Goal: Transaction & Acquisition: Purchase product/service

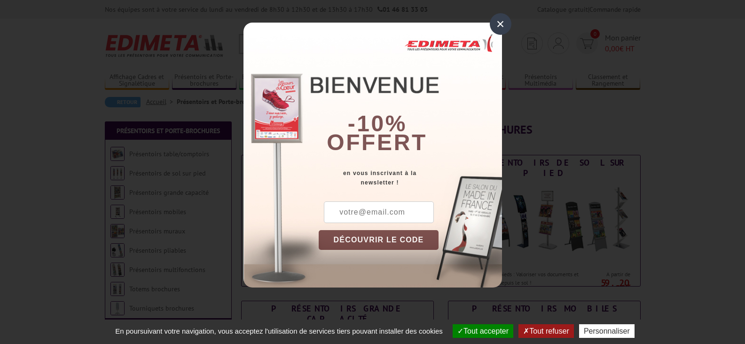
click at [341, 211] on input "text" at bounding box center [379, 212] width 110 height 22
type input "toutelapub@yahoo.com"
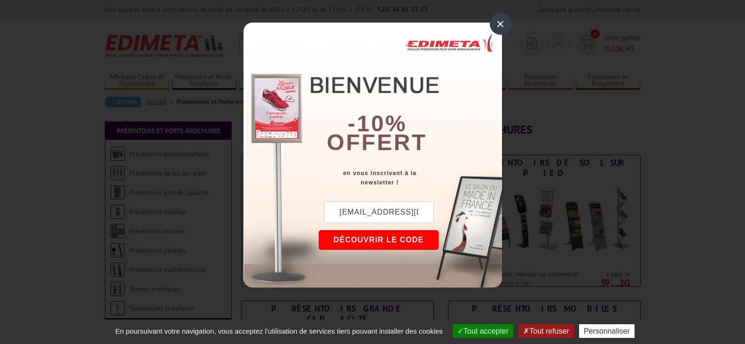
click at [386, 242] on button "DÉCOUVRIR LE CODE" at bounding box center [379, 240] width 120 height 20
click at [382, 240] on button "Copier le code" at bounding box center [370, 240] width 102 height 20
click at [382, 240] on button "Continuer sur edimeta.fr" at bounding box center [405, 240] width 172 height 20
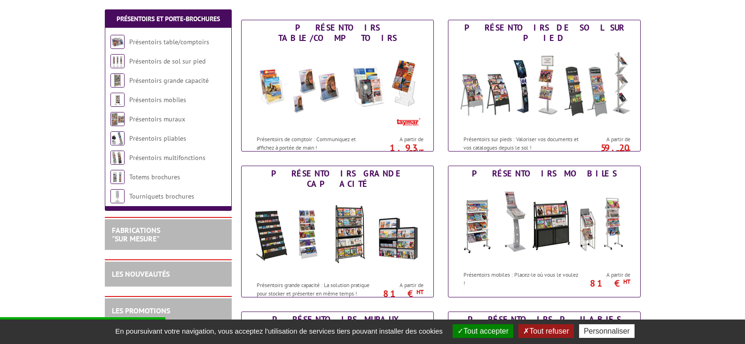
scroll to position [188, 0]
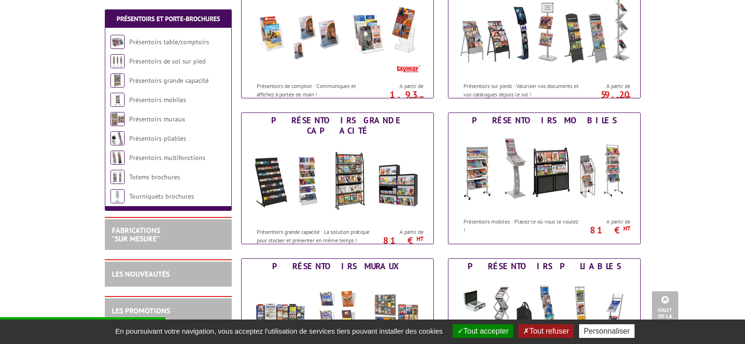
click at [484, 332] on button "Tout accepter" at bounding box center [483, 331] width 61 height 14
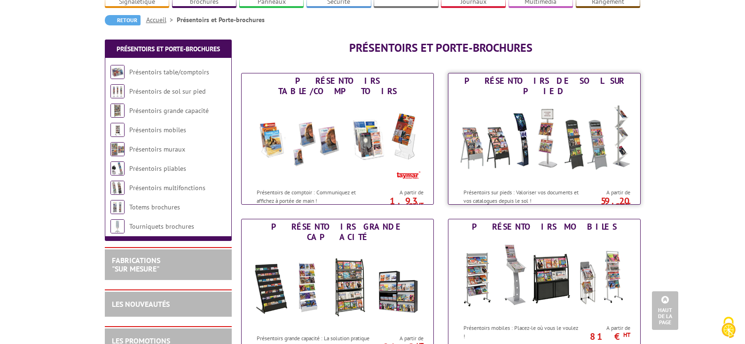
scroll to position [0, 0]
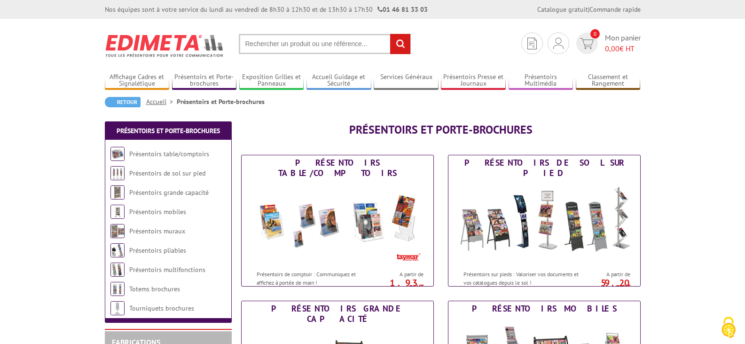
click at [312, 40] on input "text" at bounding box center [325, 44] width 172 height 20
type input "porte etiquette"
click at [390, 34] on input "rechercher" at bounding box center [400, 44] width 20 height 20
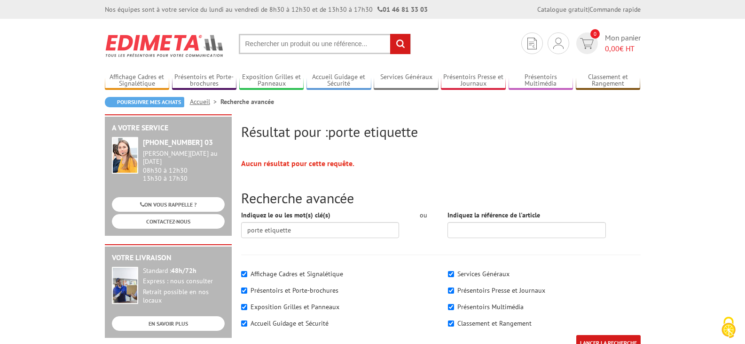
click at [353, 42] on input "text" at bounding box center [325, 44] width 172 height 20
click at [335, 49] on input "text" at bounding box center [325, 44] width 172 height 20
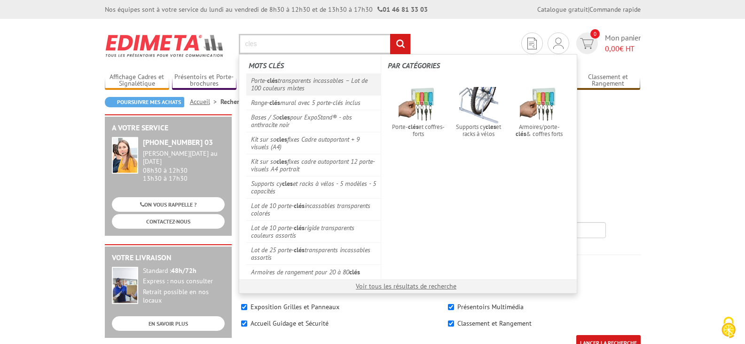
type input "cles"
click at [346, 79] on link "Porte- clés transparents incassables – Lot de 100 couleurs mixtes" at bounding box center [313, 84] width 135 height 22
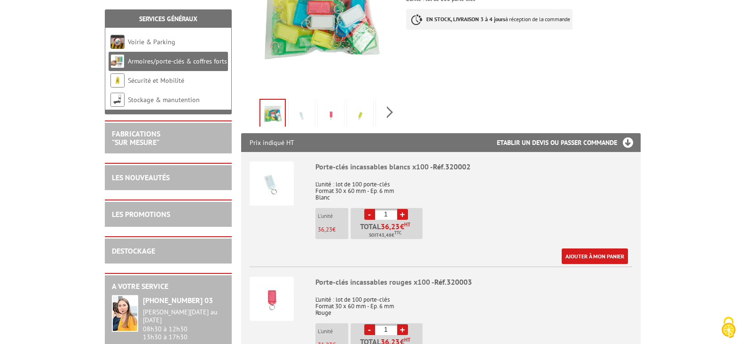
scroll to position [235, 0]
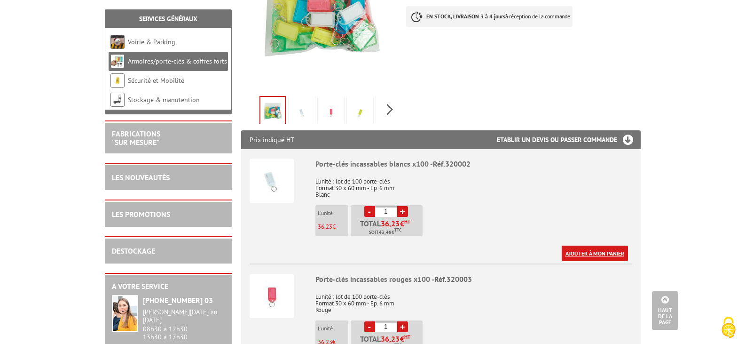
click at [583, 245] on link "Ajouter à mon panier" at bounding box center [595, 253] width 66 height 16
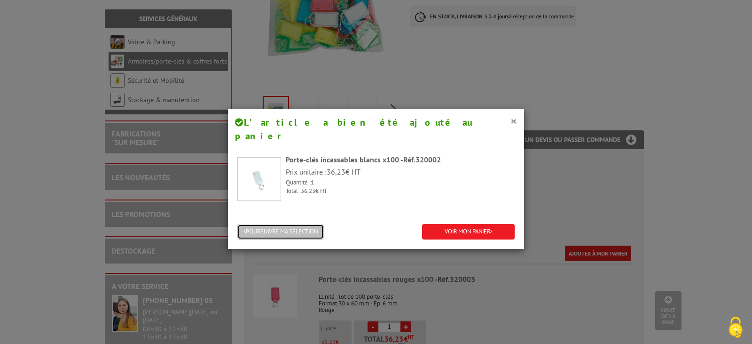
click at [299, 224] on button "POURSUIVRE MA SÉLECTION" at bounding box center [280, 232] width 86 height 16
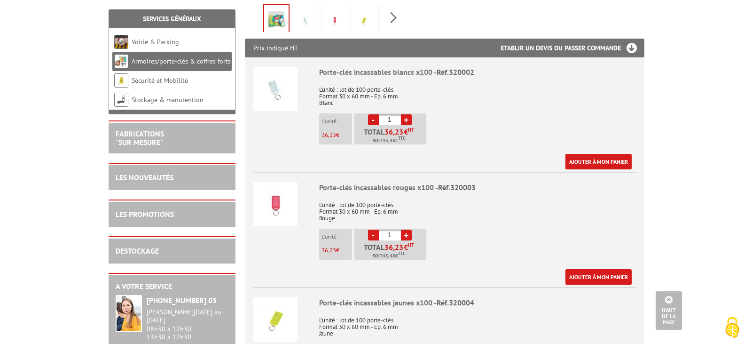
scroll to position [329, 0]
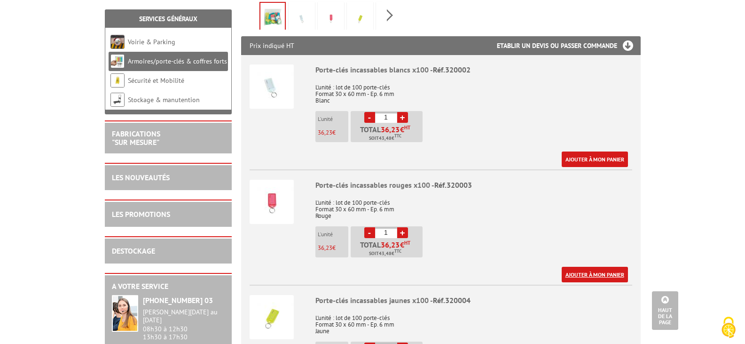
click at [591, 266] on link "Ajouter à mon panier" at bounding box center [595, 274] width 66 height 16
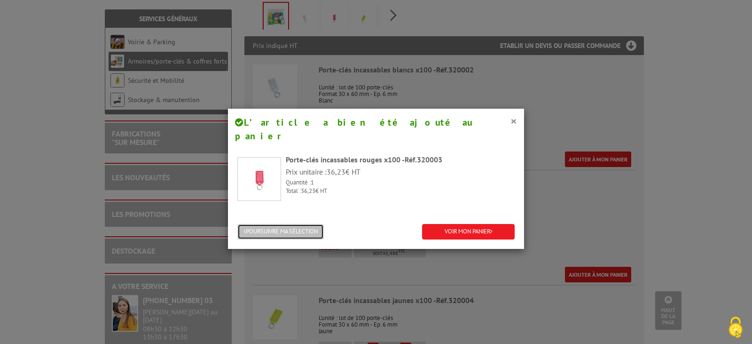
drag, startPoint x: 287, startPoint y: 215, endPoint x: 362, endPoint y: 209, distance: 75.4
click at [288, 224] on button "POURSUIVRE MA SÉLECTION" at bounding box center [280, 232] width 86 height 16
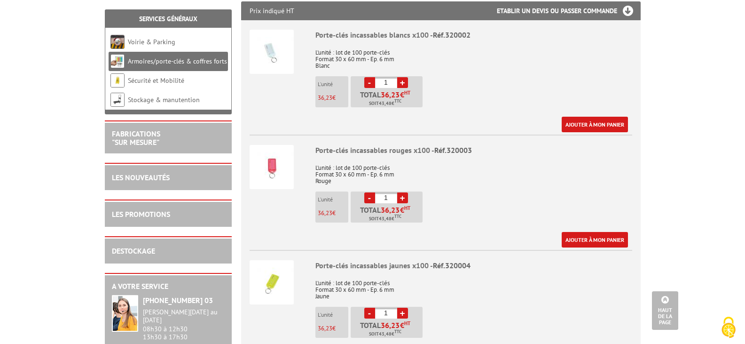
scroll to position [423, 0]
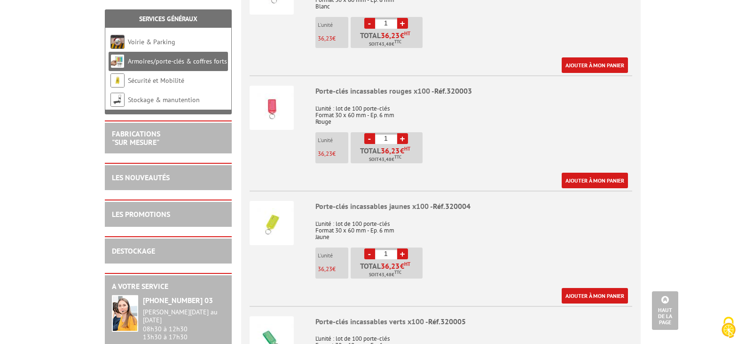
click at [403, 248] on link "+" at bounding box center [402, 253] width 11 height 11
type input "3"
click at [585, 288] on link "Ajouter à mon panier" at bounding box center [595, 296] width 66 height 16
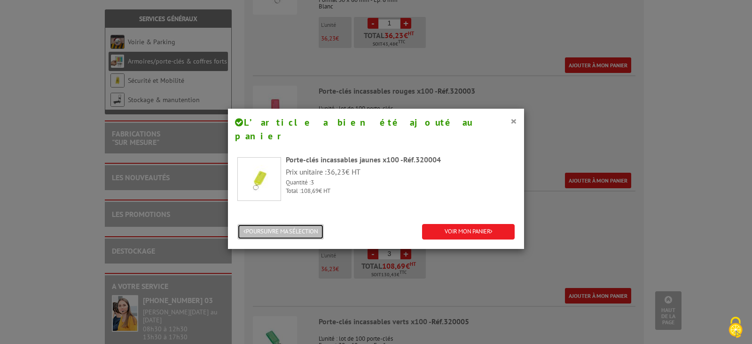
click at [291, 224] on button "POURSUIVRE MA SÉLECTION" at bounding box center [280, 232] width 86 height 16
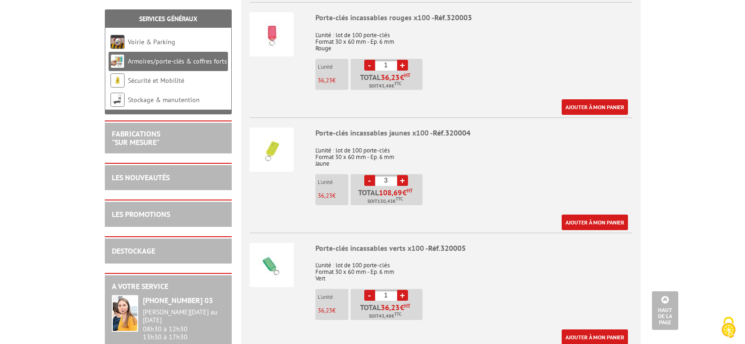
scroll to position [517, 0]
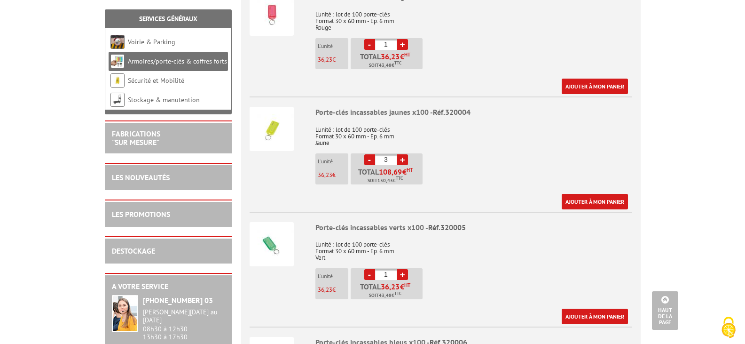
click at [402, 269] on link "+" at bounding box center [402, 274] width 11 height 11
click at [368, 269] on link "-" at bounding box center [369, 274] width 11 height 11
type input "1"
click at [569, 308] on link "Ajouter à mon panier" at bounding box center [595, 316] width 66 height 16
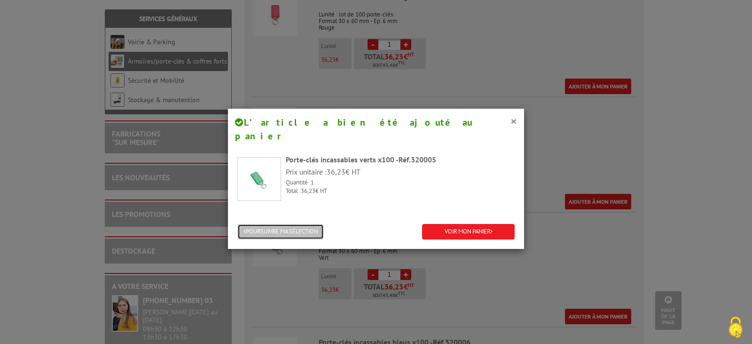
click at [306, 224] on button "POURSUIVRE MA SÉLECTION" at bounding box center [280, 232] width 86 height 16
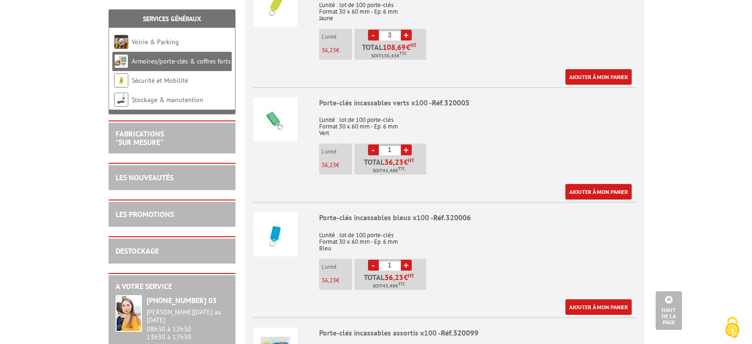
scroll to position [658, 0]
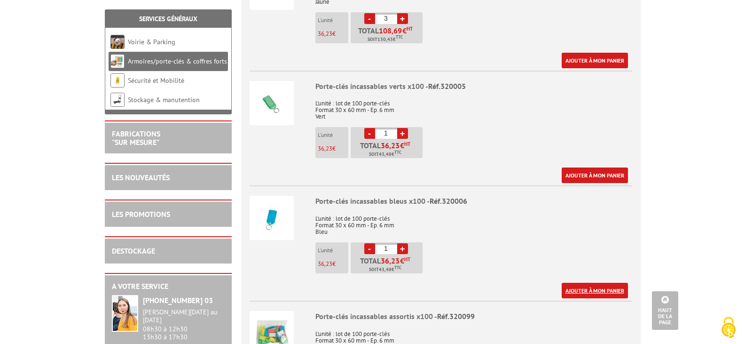
click at [588, 282] on link "Ajouter à mon panier" at bounding box center [595, 290] width 66 height 16
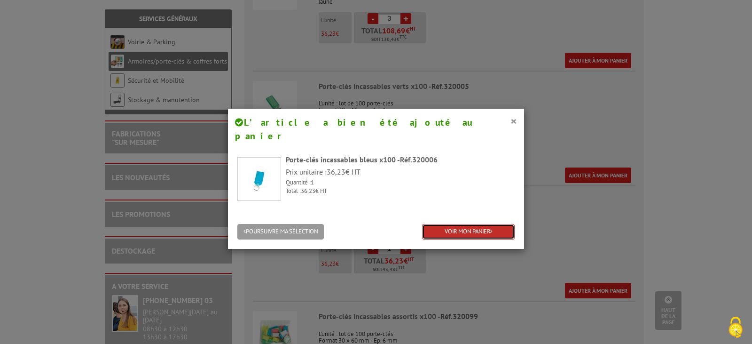
click at [464, 224] on link "VOIR MON PANIER" at bounding box center [468, 232] width 93 height 16
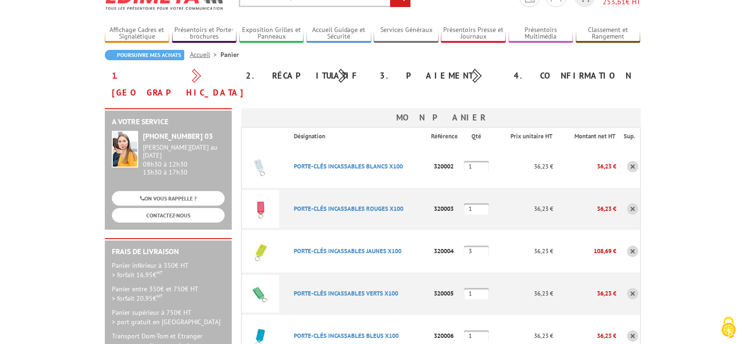
scroll to position [94, 0]
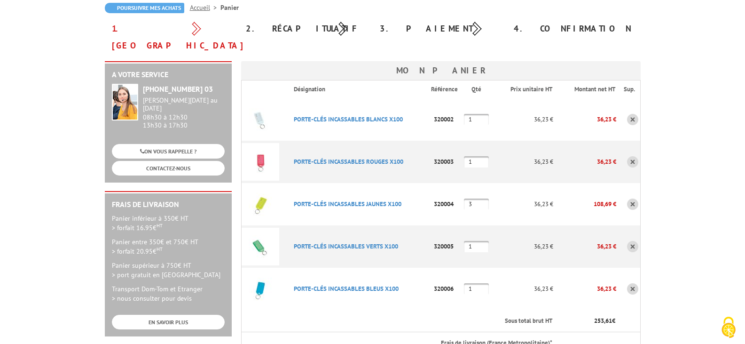
click at [478, 198] on input "3" at bounding box center [476, 203] width 25 height 11
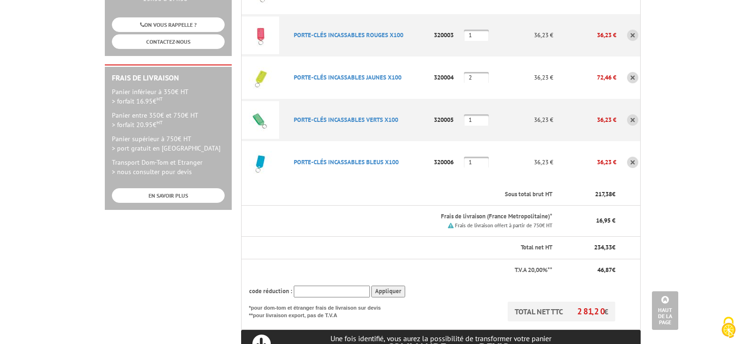
scroll to position [235, 0]
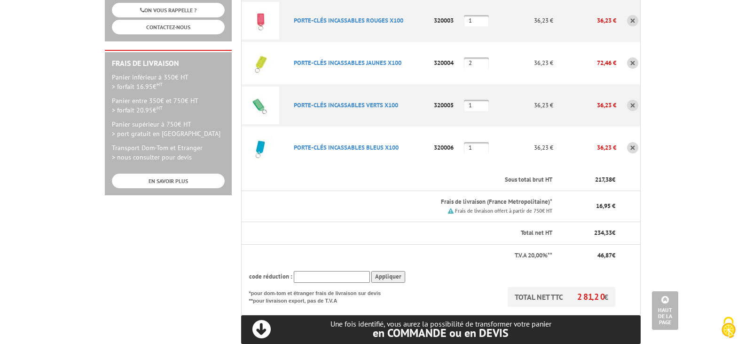
type input "2"
click at [350, 271] on input "text" at bounding box center [332, 277] width 76 height 12
paste input "New10"
type input "New10"
click at [384, 271] on input "Appliquer" at bounding box center [388, 277] width 34 height 12
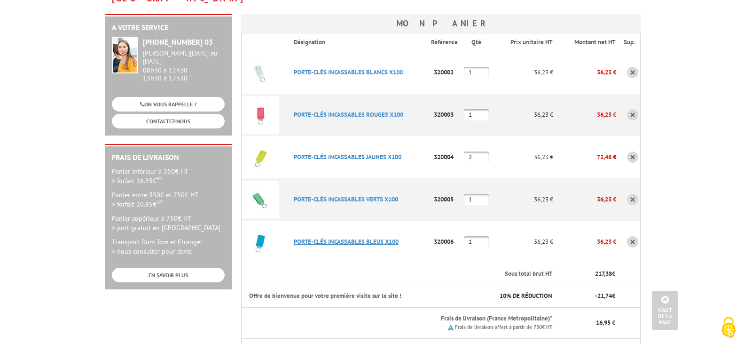
scroll to position [0, 0]
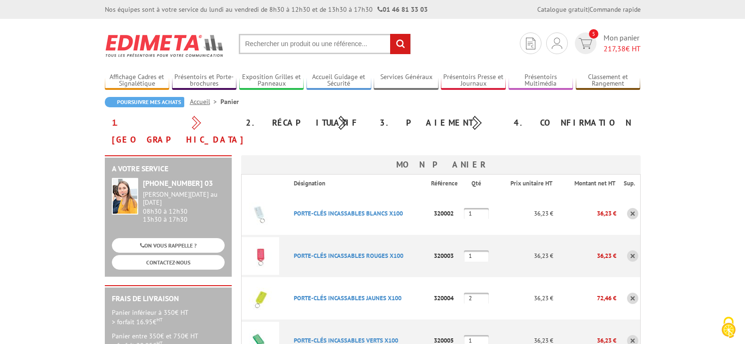
click at [336, 43] on input "text" at bounding box center [325, 44] width 172 height 20
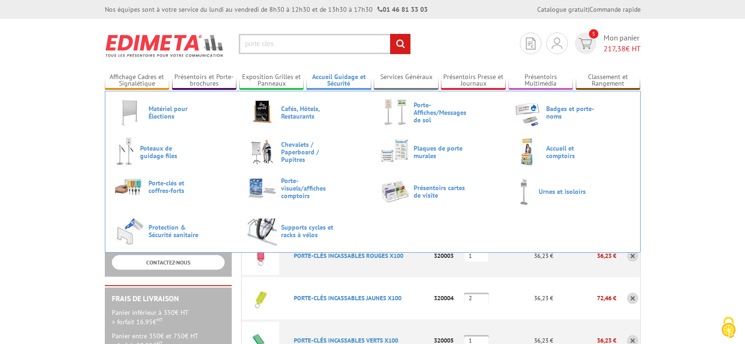
type input "porte cles"
click at [390, 34] on input "rechercher" at bounding box center [400, 44] width 20 height 20
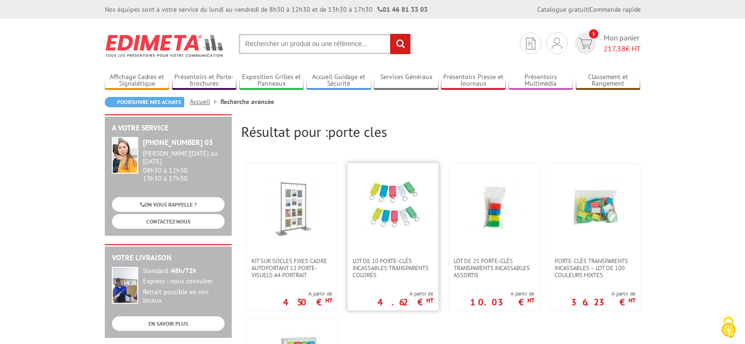
click at [405, 225] on img at bounding box center [392, 207] width 61 height 61
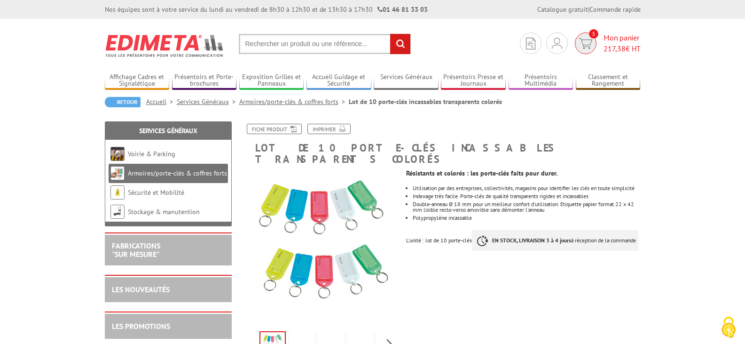
click at [592, 47] on span "5" at bounding box center [586, 43] width 22 height 22
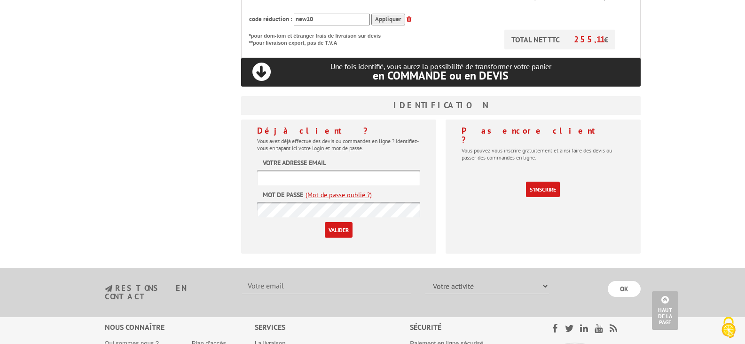
scroll to position [517, 0]
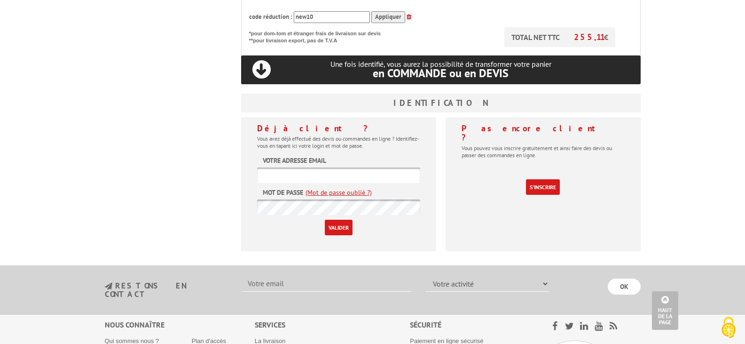
click at [333, 167] on input "text" at bounding box center [338, 175] width 163 height 16
type input "[EMAIL_ADDRESS][DOMAIN_NAME]"
click at [336, 219] on input "Valider" at bounding box center [339, 227] width 28 height 16
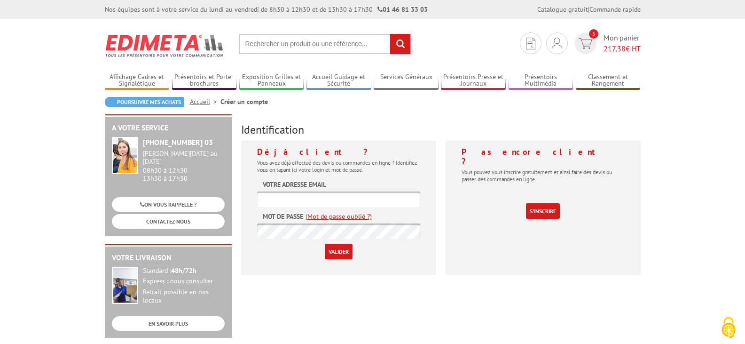
type input "[EMAIL_ADDRESS][DOMAIN_NAME]"
click at [336, 251] on input "Valider" at bounding box center [339, 251] width 28 height 16
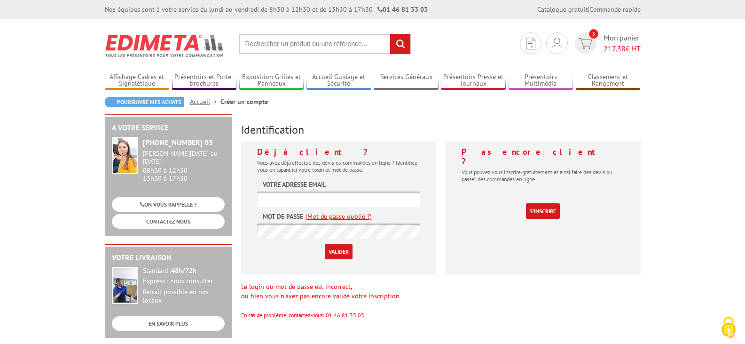
type input "[EMAIL_ADDRESS][DOMAIN_NAME]"
click at [503, 297] on div "Le login ou mot de passe est incorrect, ou bien vous n'avez pas encore validé v…" at bounding box center [440, 300] width 399 height 38
click at [337, 255] on input "Valider" at bounding box center [339, 251] width 28 height 16
type input "[EMAIL_ADDRESS][DOMAIN_NAME]"
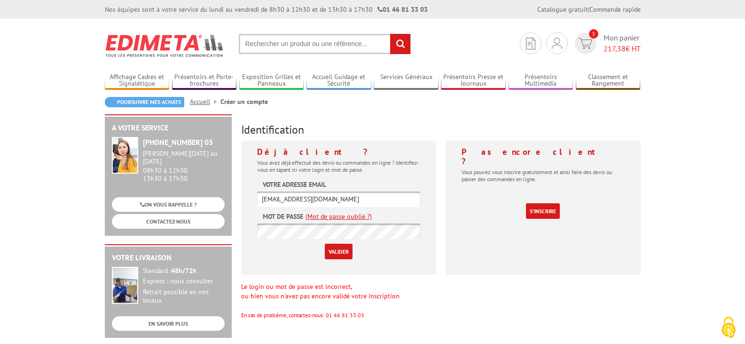
click at [480, 287] on div "Le login ou mot de passe est incorrect, ou bien vous n'avez pas encore validé v…" at bounding box center [440, 300] width 399 height 38
click at [338, 250] on input "Valider" at bounding box center [339, 251] width 28 height 16
type input "[EMAIL_ADDRESS][DOMAIN_NAME]"
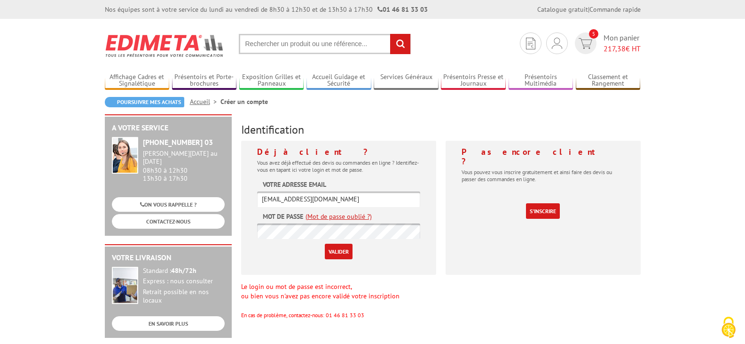
drag, startPoint x: 528, startPoint y: 314, endPoint x: 495, endPoint y: 307, distance: 34.1
click at [529, 314] on div "Le login ou mot de passe est incorrect, ou bien vous n'avez pas encore validé v…" at bounding box center [440, 300] width 399 height 38
click at [330, 254] on input "Valider" at bounding box center [339, 251] width 28 height 16
type input "home@pacullimmobilier.com"
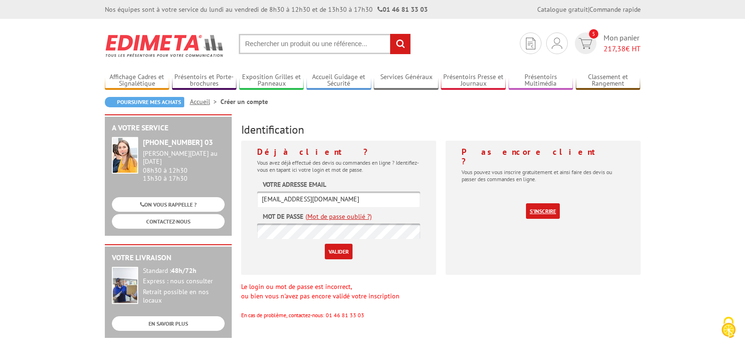
click at [535, 203] on link "S'inscrire" at bounding box center [543, 211] width 34 height 16
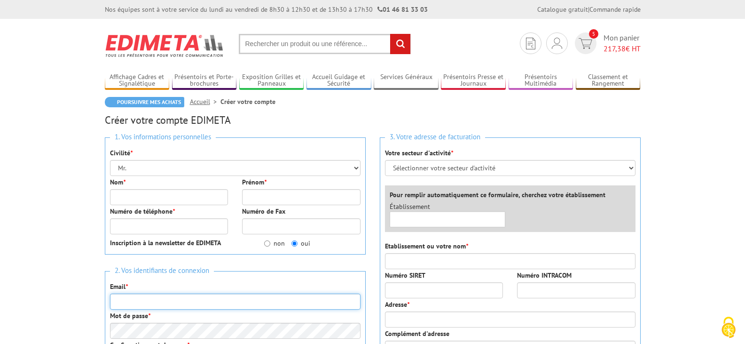
type input "[EMAIL_ADDRESS][DOMAIN_NAME]"
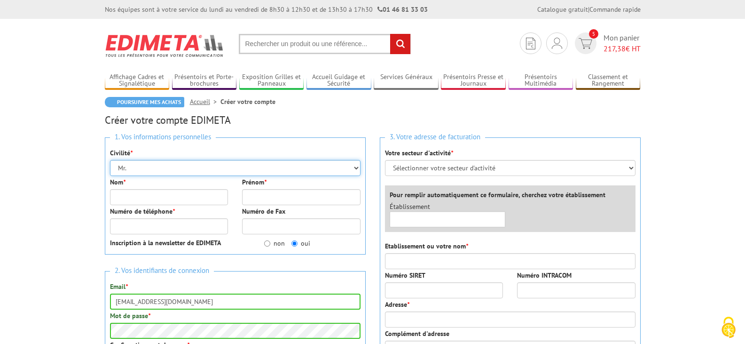
click at [356, 170] on select "Mr. Mme. Mlle." at bounding box center [235, 168] width 250 height 16
select select "Mme."
click at [110, 160] on select "Mr. Mme. Mlle." at bounding box center [235, 168] width 250 height 16
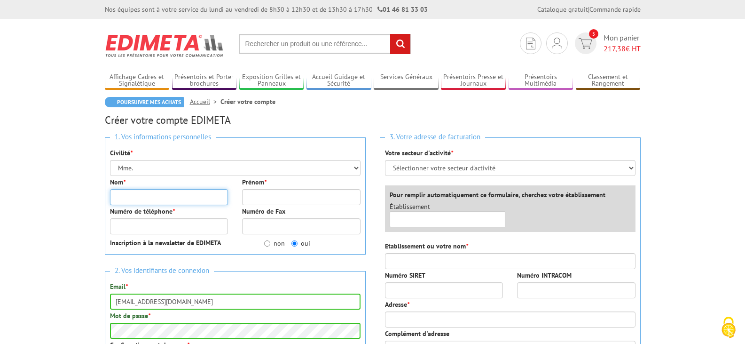
click at [178, 194] on input "Nom *" at bounding box center [169, 197] width 118 height 16
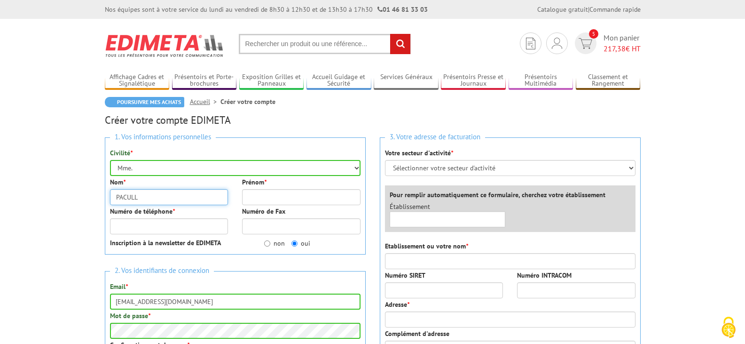
type input "PACULL"
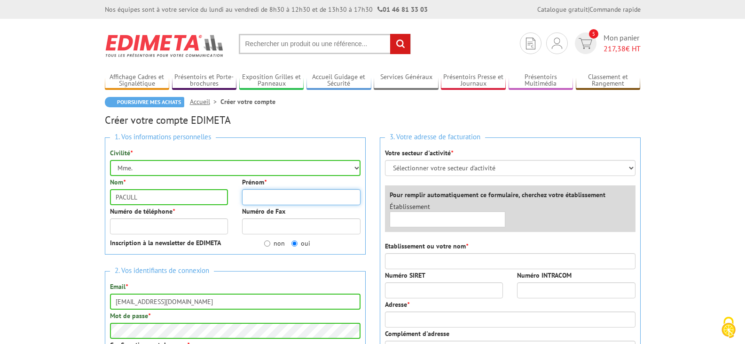
click at [326, 190] on input "Prénom *" at bounding box center [301, 197] width 118 height 16
type input "[PERSON_NAME]"
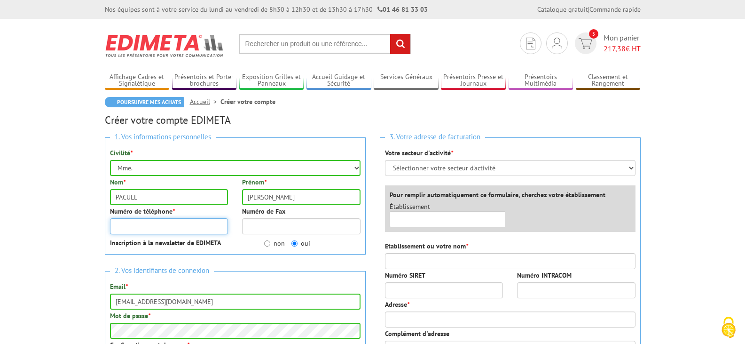
click at [209, 230] on input "Numéro de téléphone *" at bounding box center [169, 226] width 118 height 16
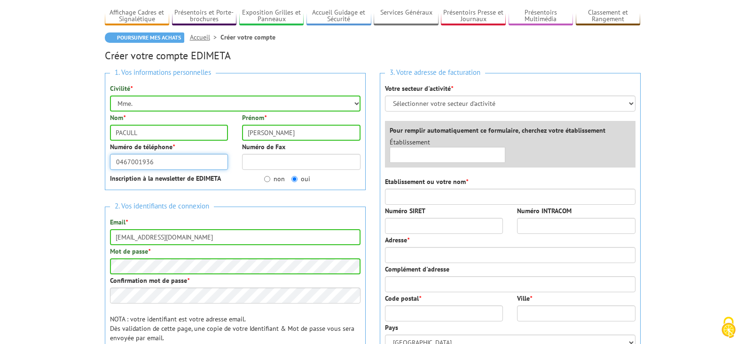
scroll to position [94, 0]
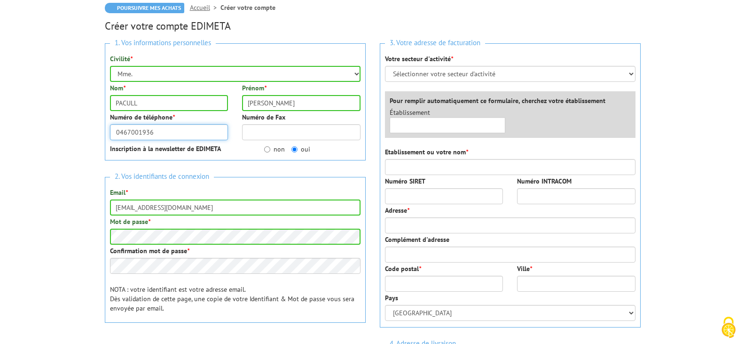
type input "0467001936"
click at [329, 282] on div "2. Vos identifiants de connexion Email * [EMAIL_ADDRESS][DOMAIN_NAME] Mot de pa…" at bounding box center [235, 250] width 261 height 146
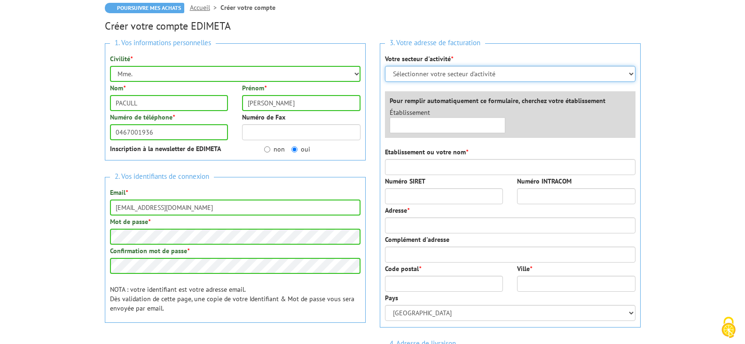
click at [633, 72] on select "Sélectionner votre secteur d'activité Administrations et collectivités Magasins…" at bounding box center [510, 74] width 250 height 16
select select "877"
click at [385, 66] on select "Sélectionner votre secteur d'activité Administrations et collectivités Magasins…" at bounding box center [510, 74] width 250 height 16
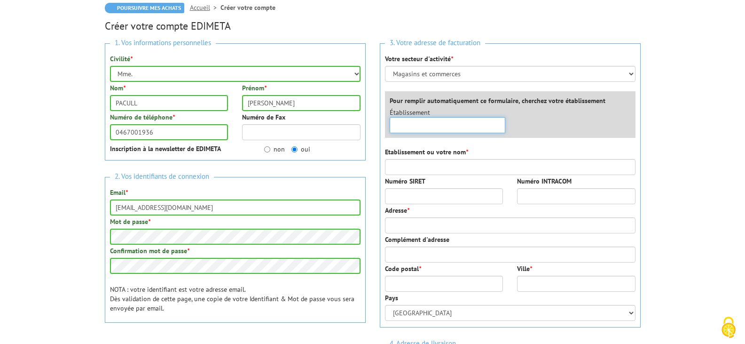
click at [426, 124] on input "text" at bounding box center [448, 125] width 116 height 16
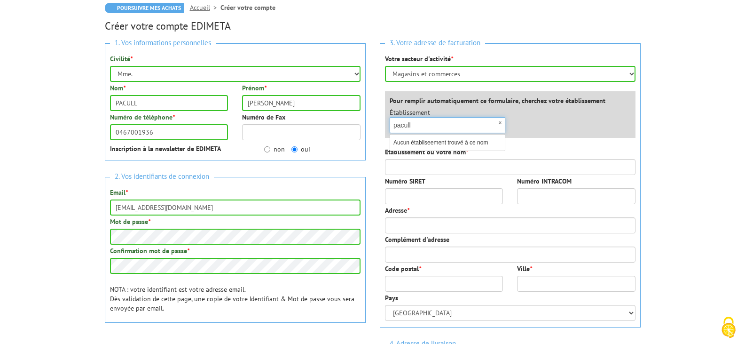
type input "pacull"
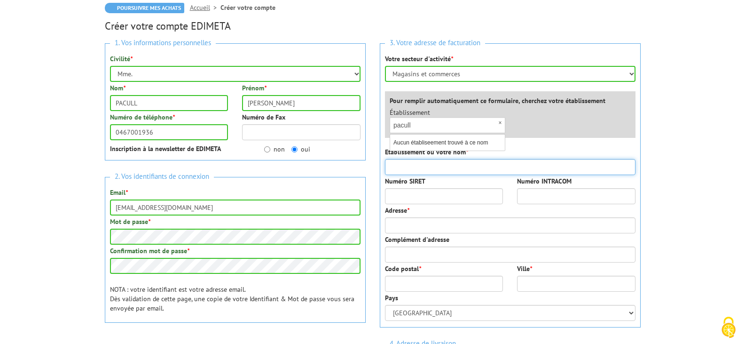
click at [434, 162] on input "Etablissement ou votre nom *" at bounding box center [510, 167] width 250 height 16
type input "pacull"
drag, startPoint x: 424, startPoint y: 169, endPoint x: 340, endPoint y: 169, distance: 84.6
click at [342, 169] on div "1. Vos informations personnelles Civilité * Mr. Mme. Mlle. Nom * PACULL Prénom …" at bounding box center [373, 251] width 550 height 430
type input "PACULL IMMOBILIER"
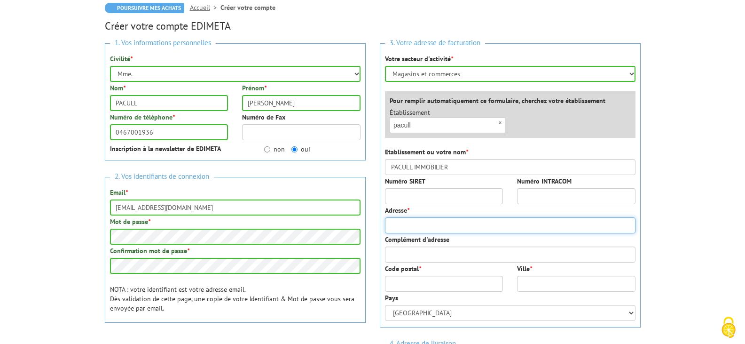
click at [412, 221] on input "Adresse *" at bounding box center [510, 225] width 250 height 16
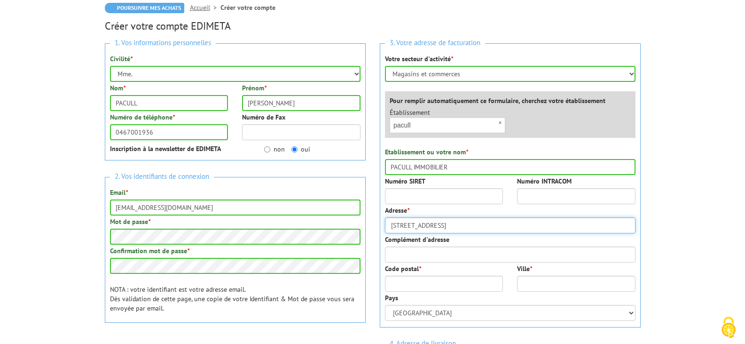
type input "7 RUE DU CORPS DE GARDE"
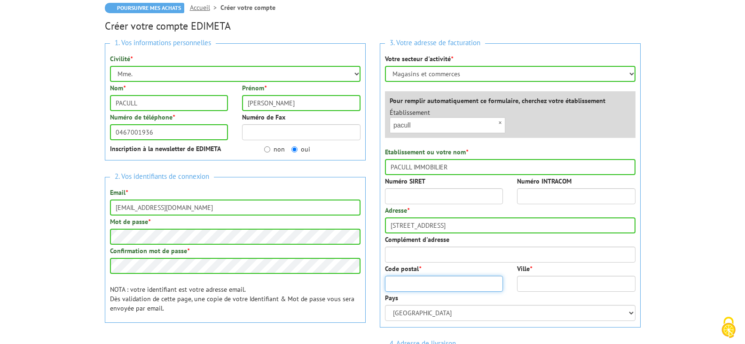
click at [425, 281] on input "Code postal *" at bounding box center [444, 283] width 118 height 16
type input "34300"
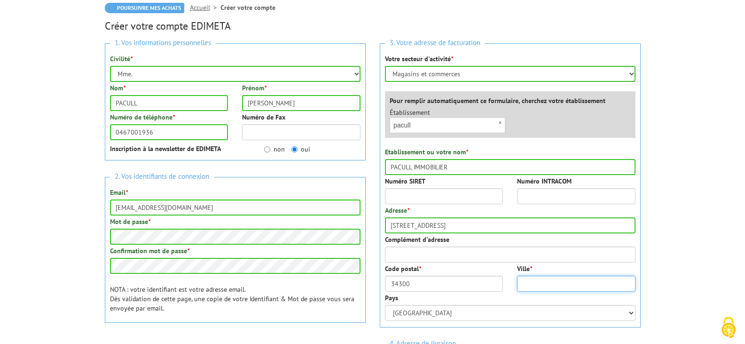
click at [551, 284] on input "Ville *" at bounding box center [576, 283] width 118 height 16
type input "AGDE"
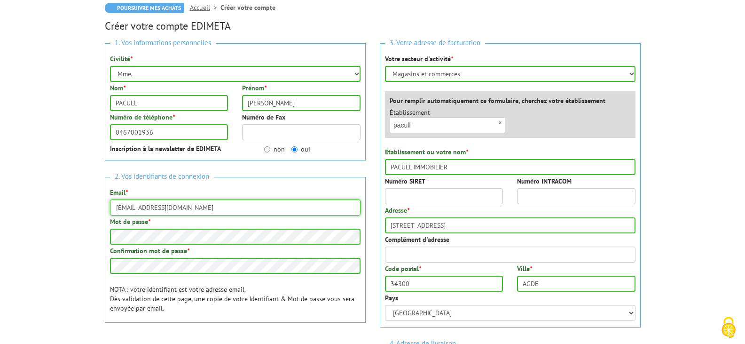
drag, startPoint x: 214, startPoint y: 207, endPoint x: 82, endPoint y: 224, distance: 133.5
click at [82, 224] on body "Nos équipes sont à votre service du lundi au vendredi de 8h30 à 12h30 et de 13h…" at bounding box center [372, 336] width 745 height 861
type input "[EMAIL_ADDRESS][DOMAIN_NAME]"
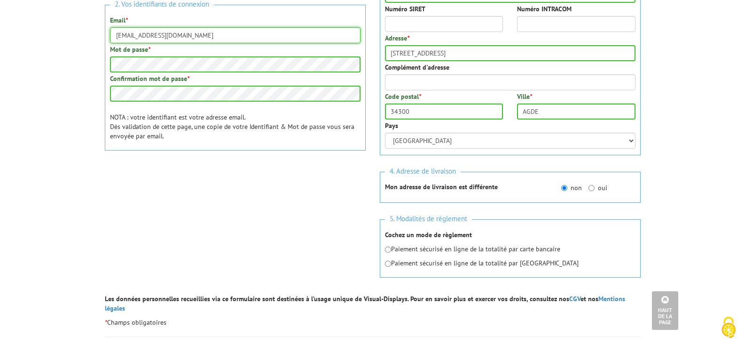
scroll to position [282, 0]
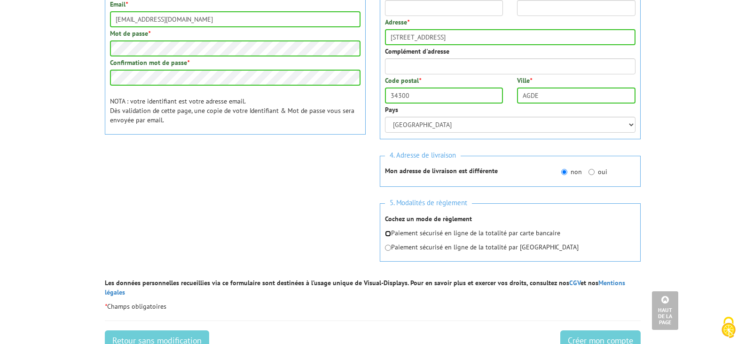
click at [388, 235] on input "radio" at bounding box center [388, 233] width 6 height 6
radio input "true"
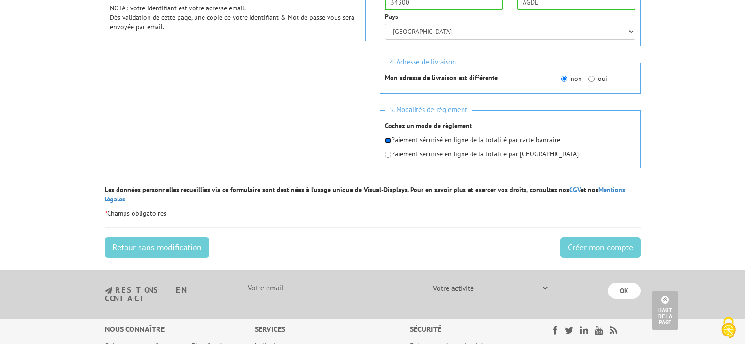
scroll to position [376, 0]
click at [586, 236] on input "Créer mon compte" at bounding box center [600, 246] width 80 height 21
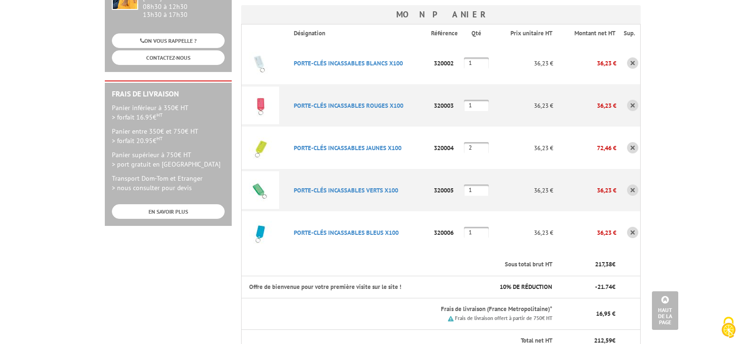
scroll to position [188, 0]
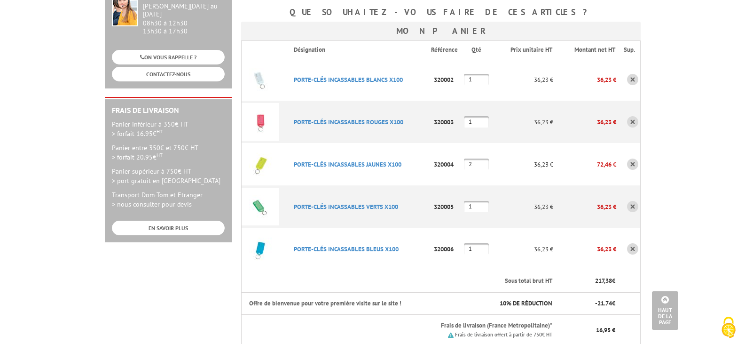
drag, startPoint x: 473, startPoint y: 148, endPoint x: 460, endPoint y: 148, distance: 13.2
click at [460, 148] on tr "PORTE-CLéS INCASSABLES JAUNES X100 Code promo non activable pour cet article 32…" at bounding box center [440, 164] width 399 height 42
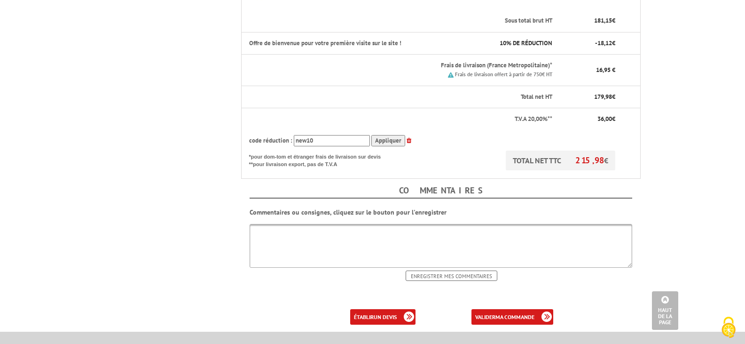
scroll to position [470, 0]
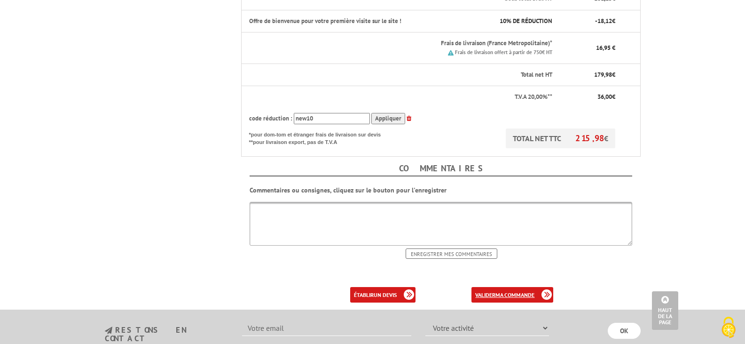
type input "1"
click at [492, 287] on link "valider ma commande" at bounding box center [512, 295] width 82 height 16
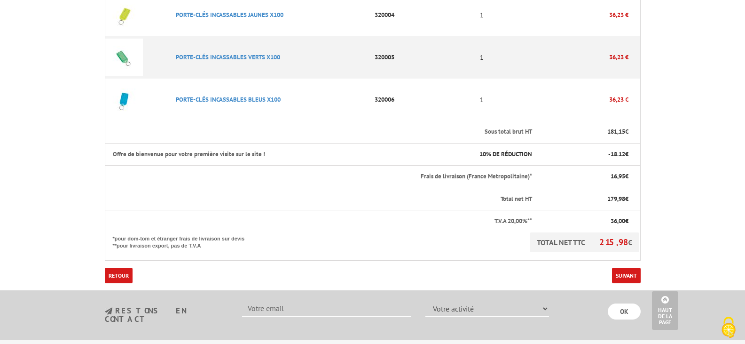
scroll to position [376, 0]
click at [625, 266] on link "Suivant" at bounding box center [626, 274] width 29 height 16
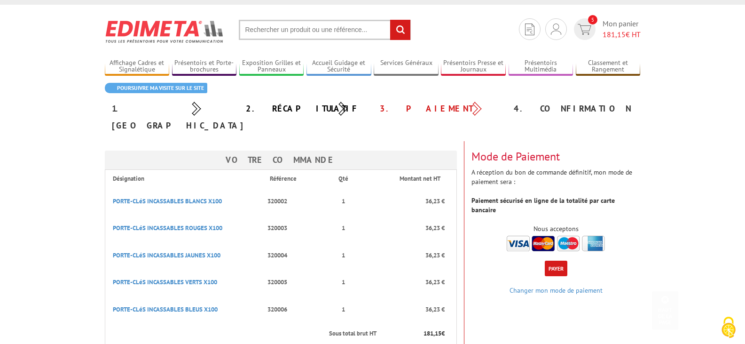
scroll to position [4, 0]
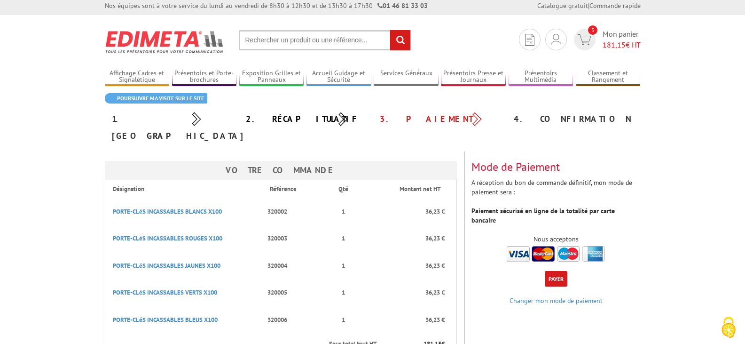
click at [546, 246] on img at bounding box center [556, 254] width 98 height 16
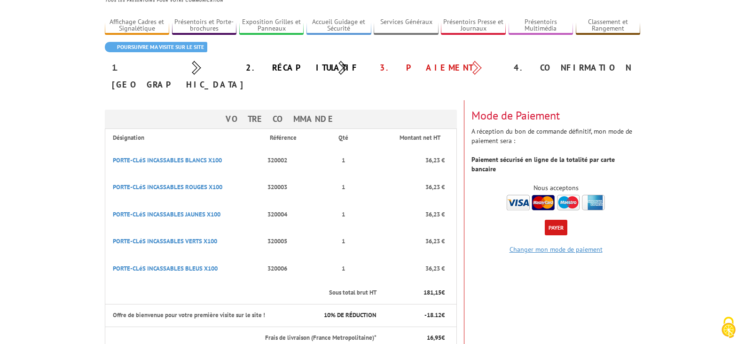
scroll to position [98, 0]
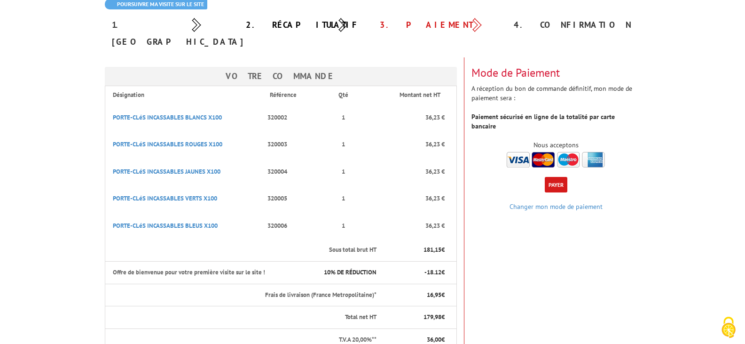
click at [556, 177] on button "Payer" at bounding box center [556, 185] width 23 height 16
